Goal: Task Accomplishment & Management: Complete application form

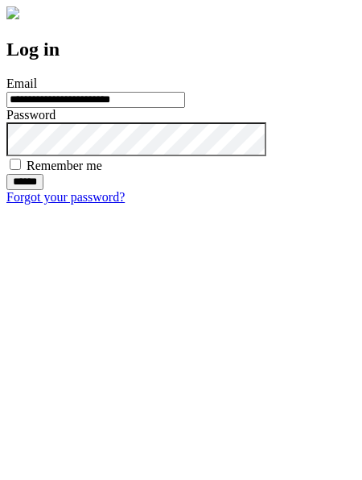
type input "**********"
click at [43, 190] on input "******" at bounding box center [24, 182] width 37 height 16
type input "**********"
click at [43, 190] on input "******" at bounding box center [24, 182] width 37 height 16
